Goal: Task Accomplishment & Management: Manage account settings

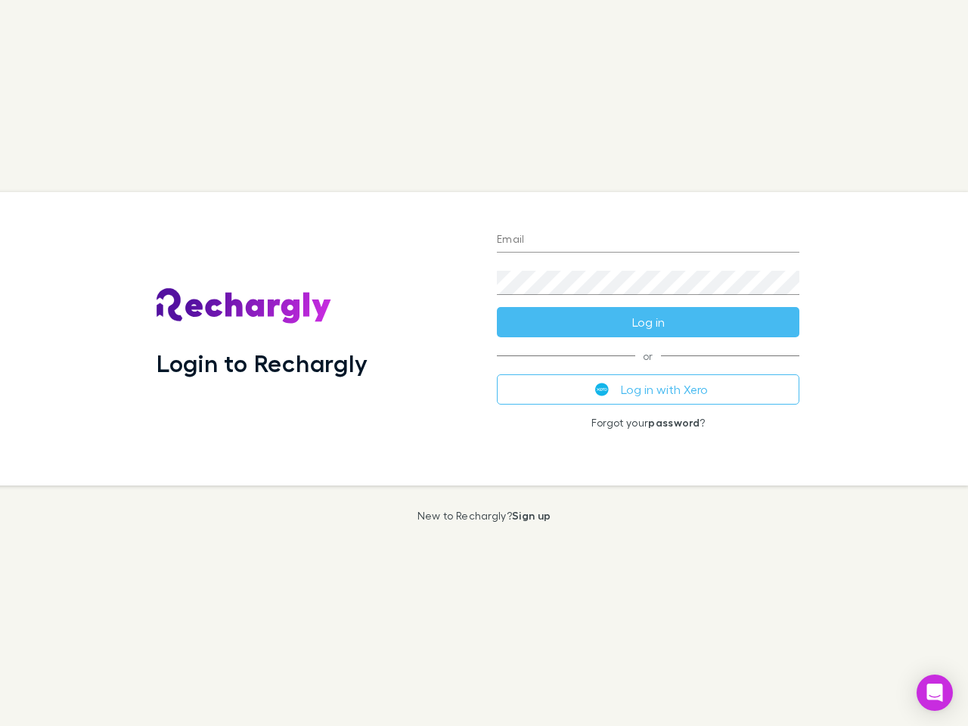
click at [484, 363] on div "Login to Rechargly" at bounding box center [315, 339] width 340 height 294
click at [648, 241] on input "Email" at bounding box center [648, 240] width 303 height 24
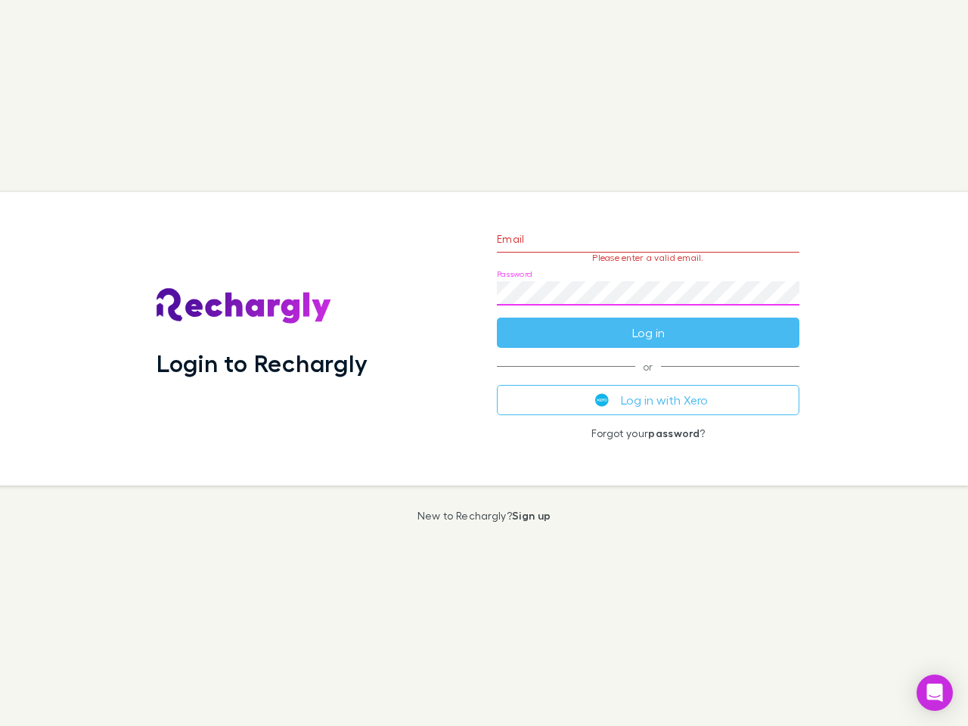
click at [648, 322] on form "Email Please enter a valid email. Password Log in" at bounding box center [648, 282] width 303 height 132
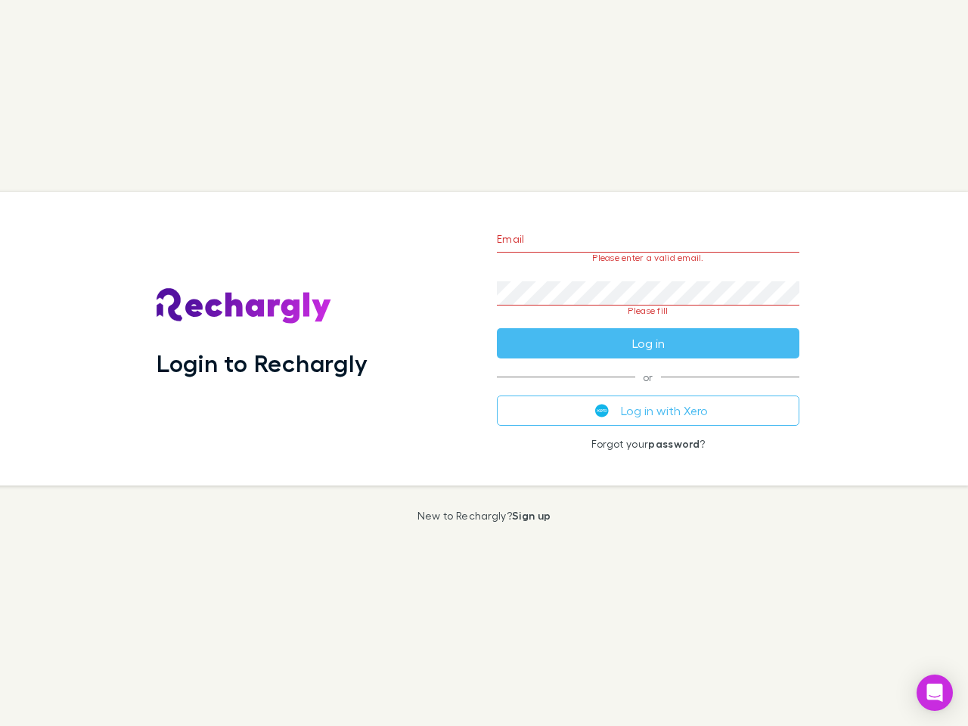
click at [648, 390] on div "Email Please enter a valid email. Password Please fill Log in or Log in with Xe…" at bounding box center [648, 339] width 327 height 294
click at [935, 693] on icon "Open Intercom Messenger" at bounding box center [936, 693] width 16 height 18
